Goal: Transaction & Acquisition: Obtain resource

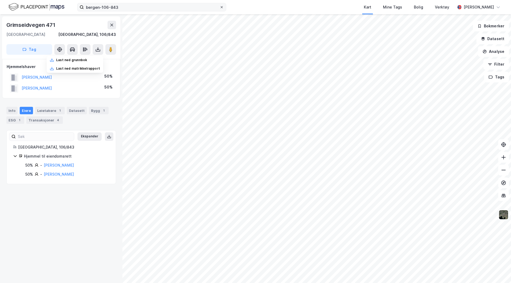
click at [223, 8] on icon at bounding box center [221, 7] width 3 height 3
click at [220, 8] on input "bergen-106-843" at bounding box center [152, 7] width 136 height 8
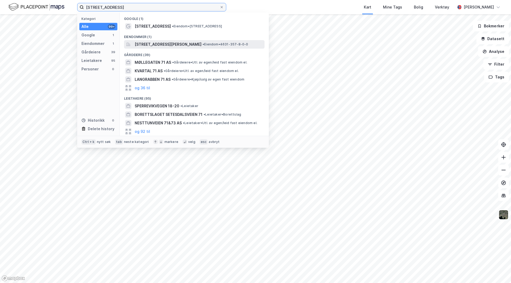
type input "[STREET_ADDRESS]"
click at [172, 45] on span "[STREET_ADDRESS][PERSON_NAME]" at bounding box center [168, 44] width 67 height 6
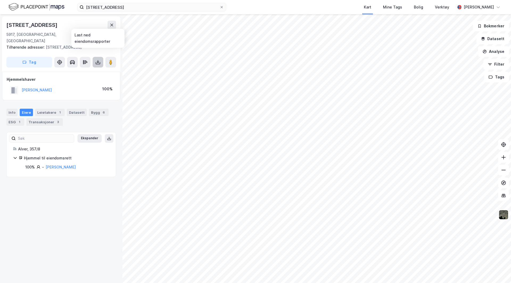
click at [97, 60] on icon at bounding box center [97, 62] width 5 height 5
click at [83, 71] on div "Last ned grunnbok" at bounding box center [71, 73] width 31 height 4
click at [7, 109] on div "Info" at bounding box center [11, 112] width 11 height 7
